Goal: Information Seeking & Learning: Check status

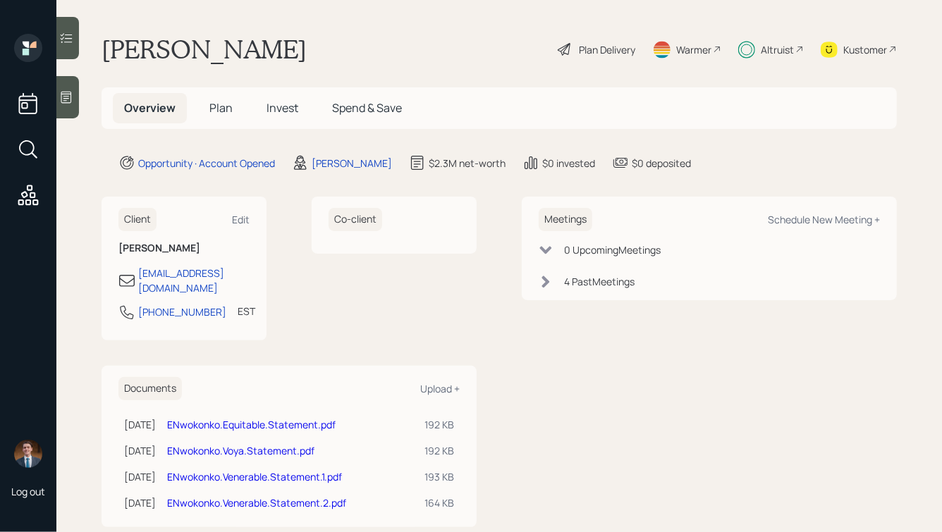
scroll to position [15, 0]
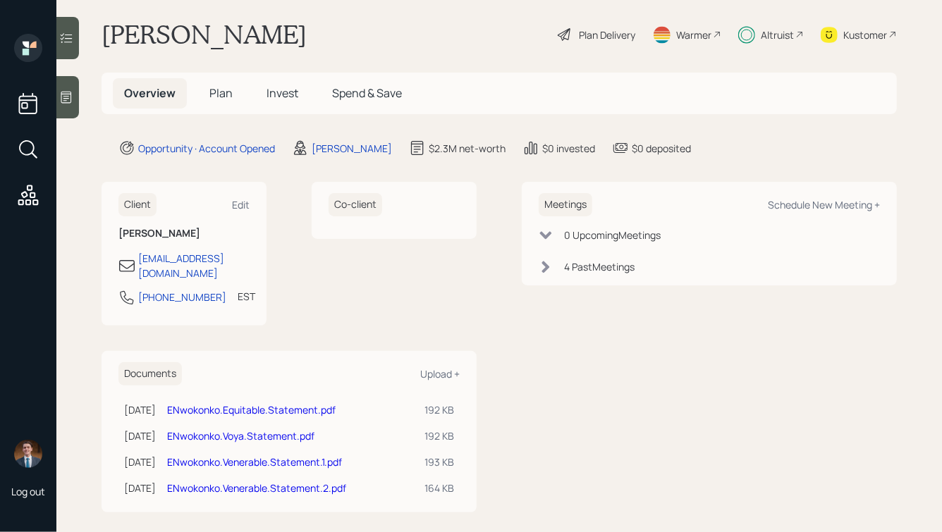
click at [279, 429] on link "ENwokonko.Voya.Statement.pdf" at bounding box center [240, 435] width 147 height 13
click at [259, 84] on h5 "Invest" at bounding box center [282, 93] width 54 height 30
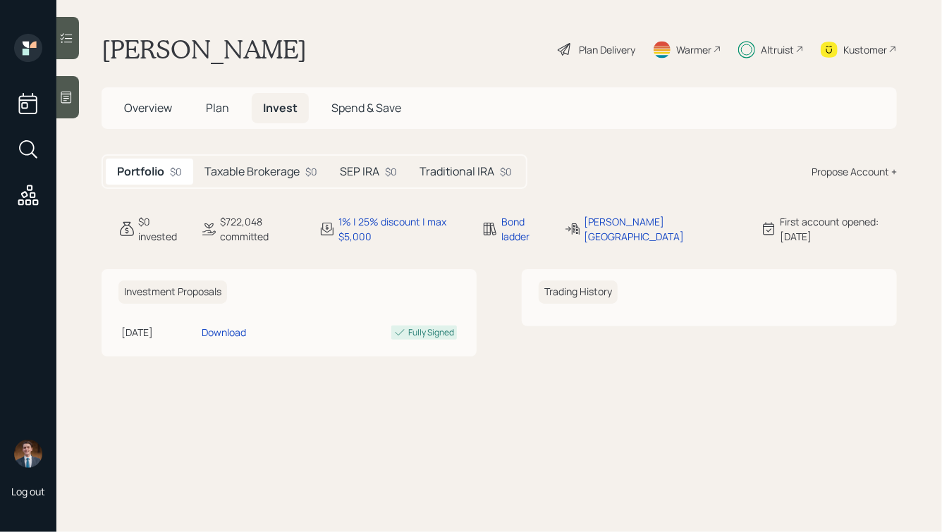
click at [452, 175] on h5 "Traditional IRA" at bounding box center [456, 171] width 75 height 13
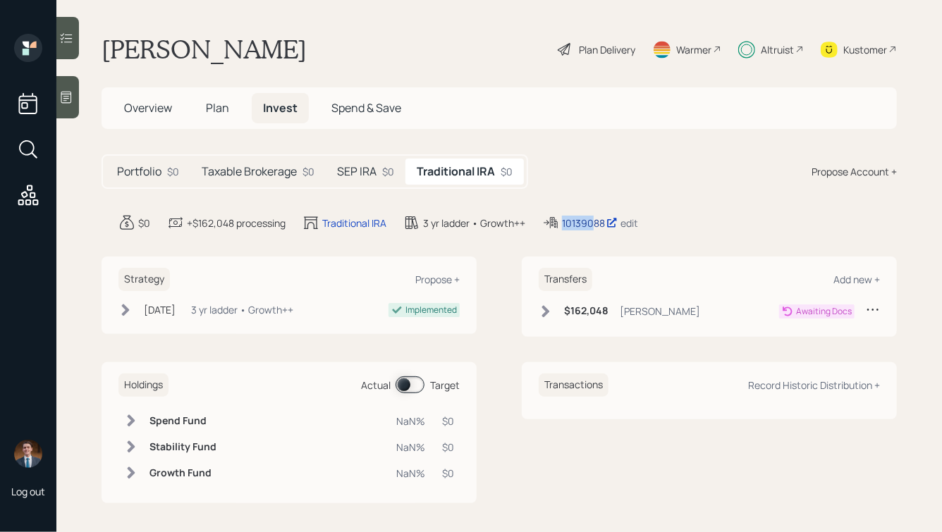
drag, startPoint x: 564, startPoint y: 208, endPoint x: 595, endPoint y: 224, distance: 35.0
click at [595, 224] on main "Emeka Nwokonko Plan Delivery Warmer Altruist Kustomer Overview Plan Invest Spen…" at bounding box center [498, 266] width 885 height 532
click at [567, 169] on div "Portfolio $0 Taxable Brokerage $0 SEP IRA $0 Traditional IRA $0 Propose Account…" at bounding box center [499, 171] width 795 height 35
click at [345, 171] on h5 "SEP IRA" at bounding box center [356, 171] width 39 height 13
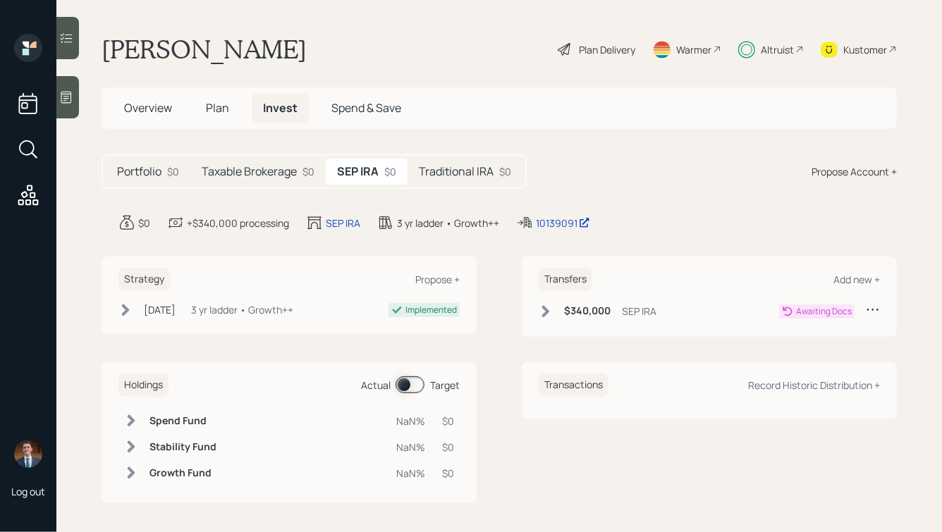
click at [415, 167] on div "Traditional IRA $0" at bounding box center [464, 172] width 115 height 26
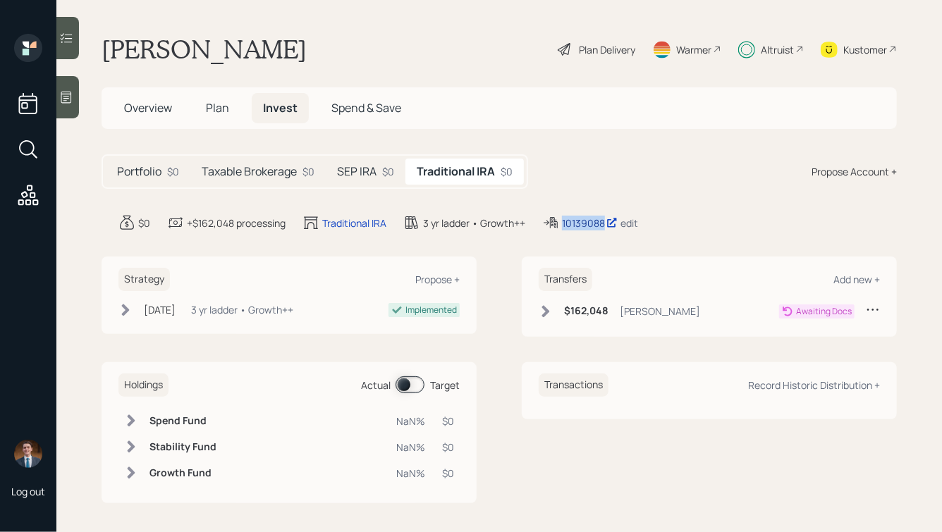
drag, startPoint x: 565, startPoint y: 208, endPoint x: 604, endPoint y: 226, distance: 43.5
click at [604, 226] on main "Emeka Nwokonko Plan Delivery Warmer Altruist Kustomer Overview Plan Invest Spen…" at bounding box center [498, 266] width 885 height 532
copy div "10139088"
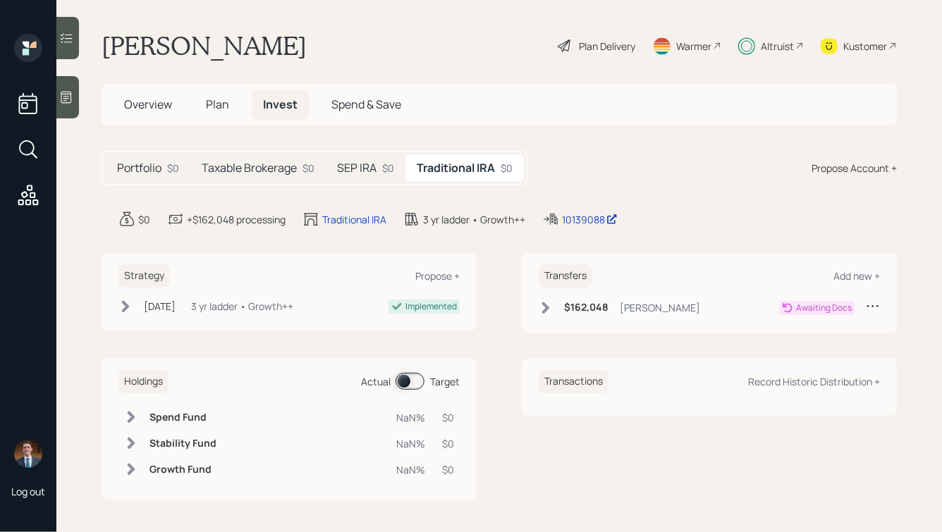
click at [154, 104] on span "Overview" at bounding box center [148, 105] width 48 height 16
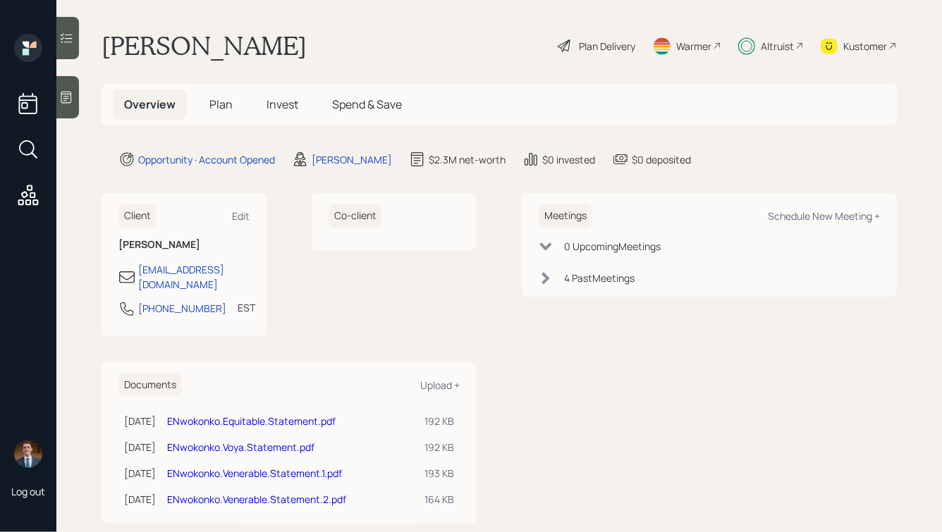
scroll to position [15, 0]
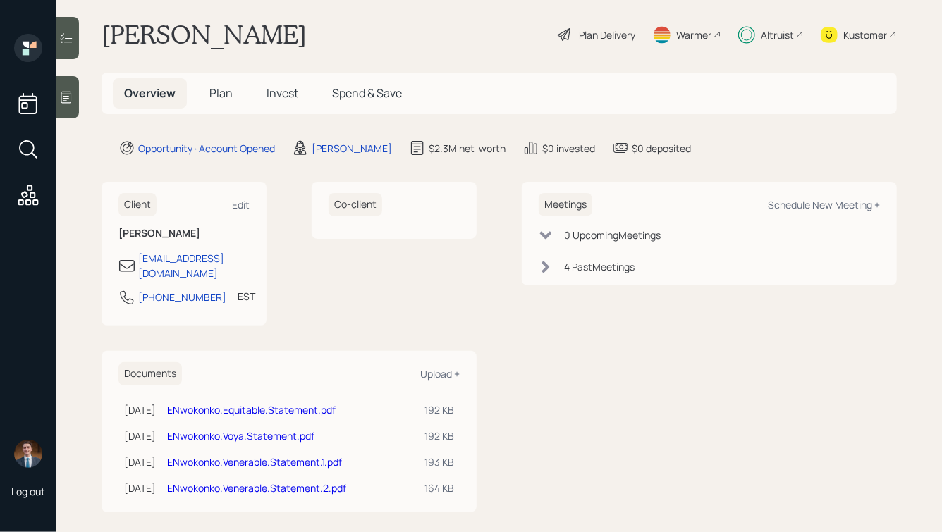
click at [283, 98] on span "Invest" at bounding box center [282, 93] width 32 height 16
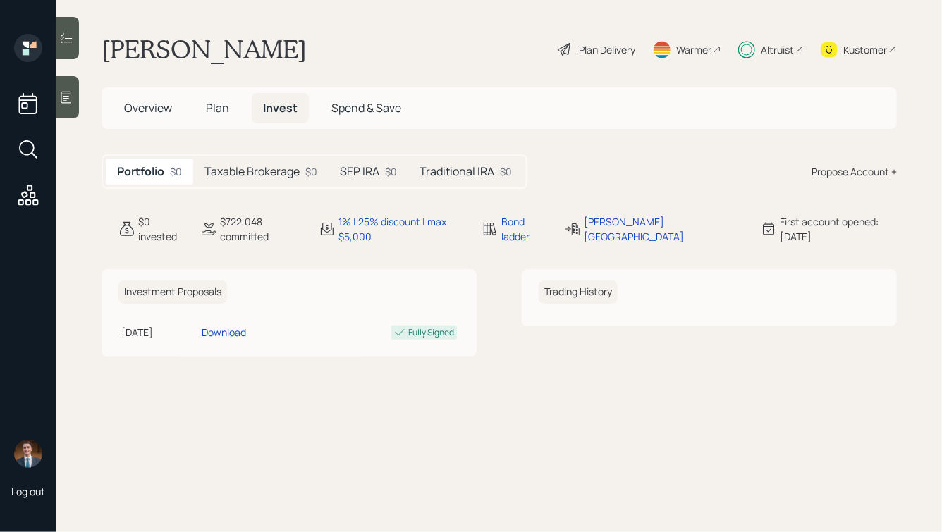
click at [238, 167] on h5 "Taxable Brokerage" at bounding box center [251, 171] width 95 height 13
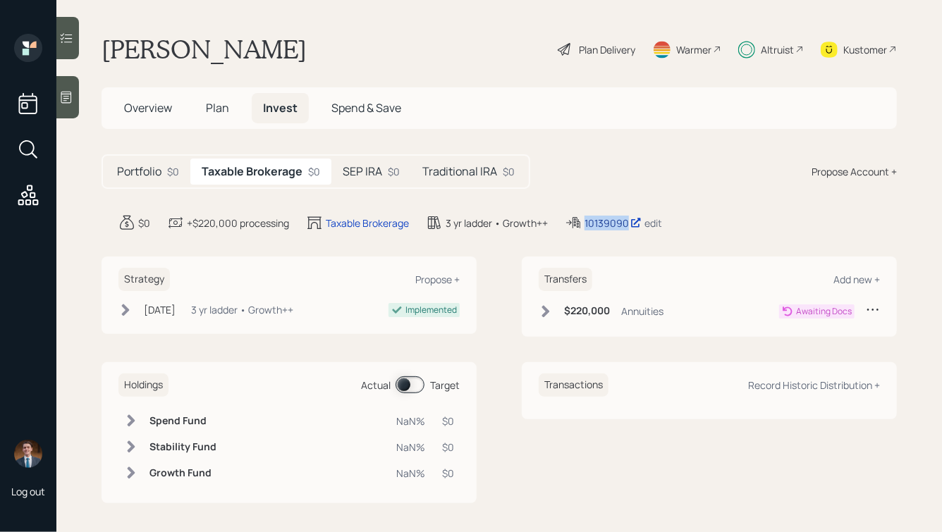
drag, startPoint x: 584, startPoint y: 214, endPoint x: 627, endPoint y: 226, distance: 44.6
click at [627, 226] on div "10139090 edit" at bounding box center [613, 222] width 97 height 17
copy div "10139090"
click at [135, 112] on span "Overview" at bounding box center [148, 108] width 48 height 16
